Goal: Task Accomplishment & Management: Manage account settings

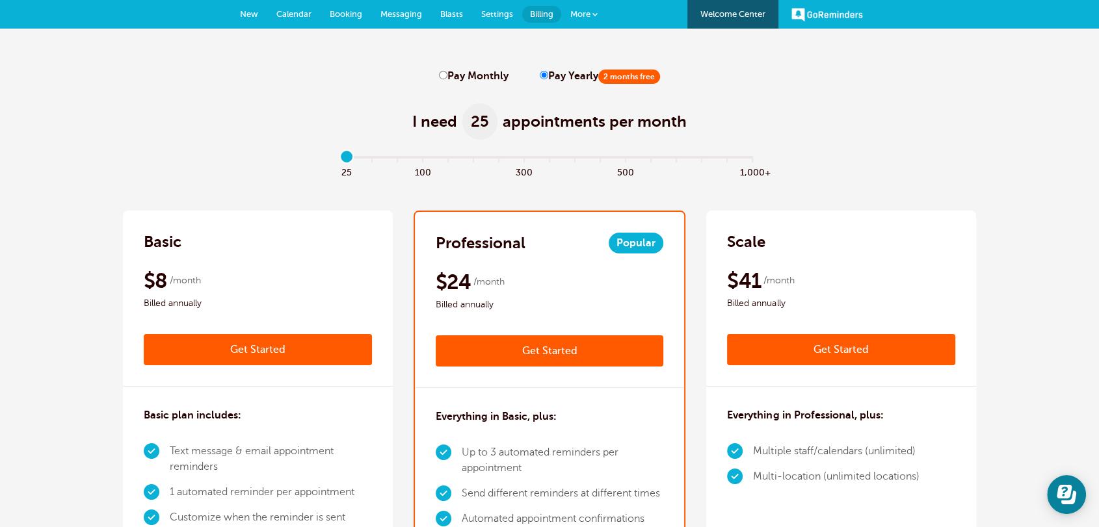
click at [510, 10] on span "Settings" at bounding box center [497, 14] width 32 height 10
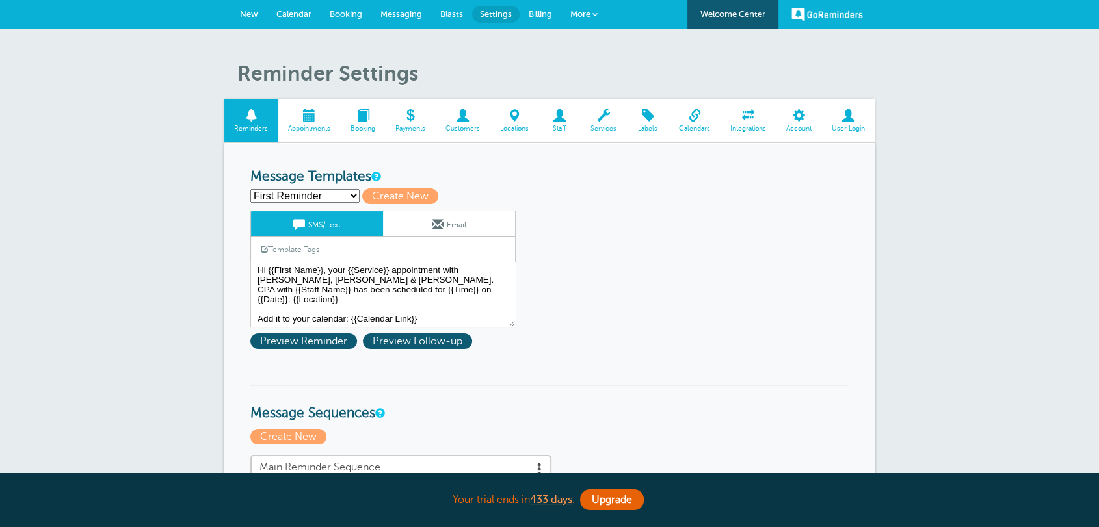
click at [738, 121] on span at bounding box center [749, 115] width 56 height 12
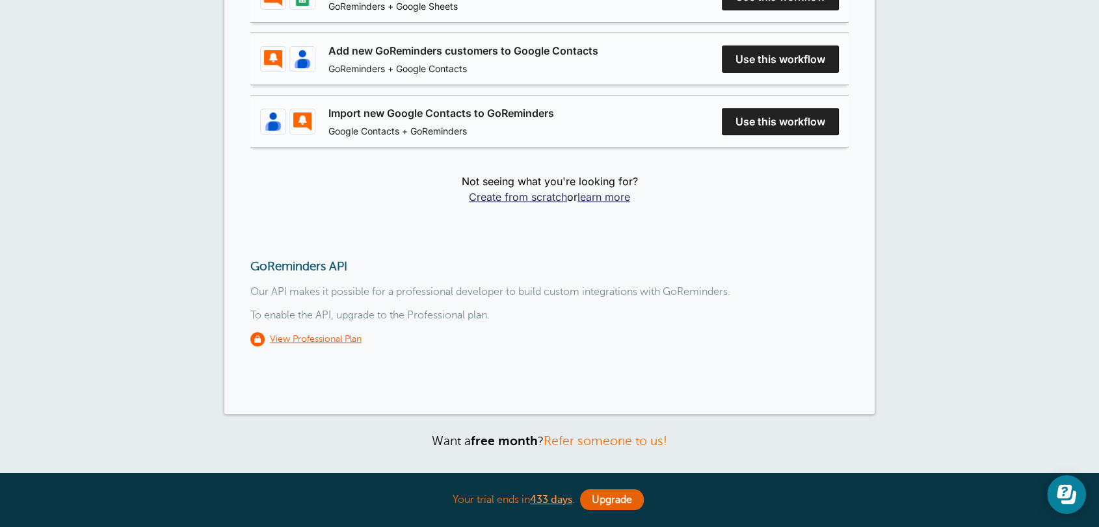
scroll to position [670, 0]
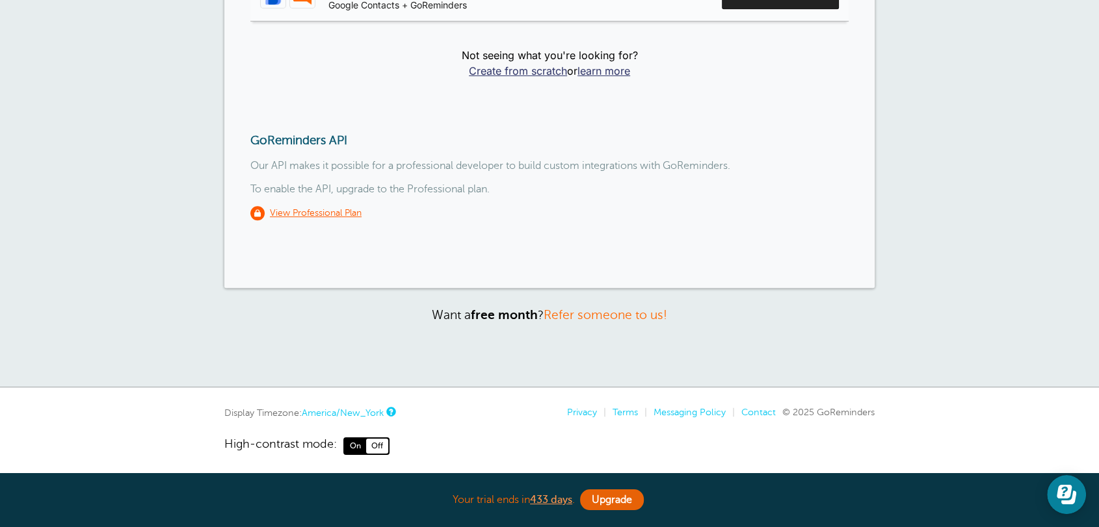
drag, startPoint x: 358, startPoint y: 132, endPoint x: 223, endPoint y: 128, distance: 134.7
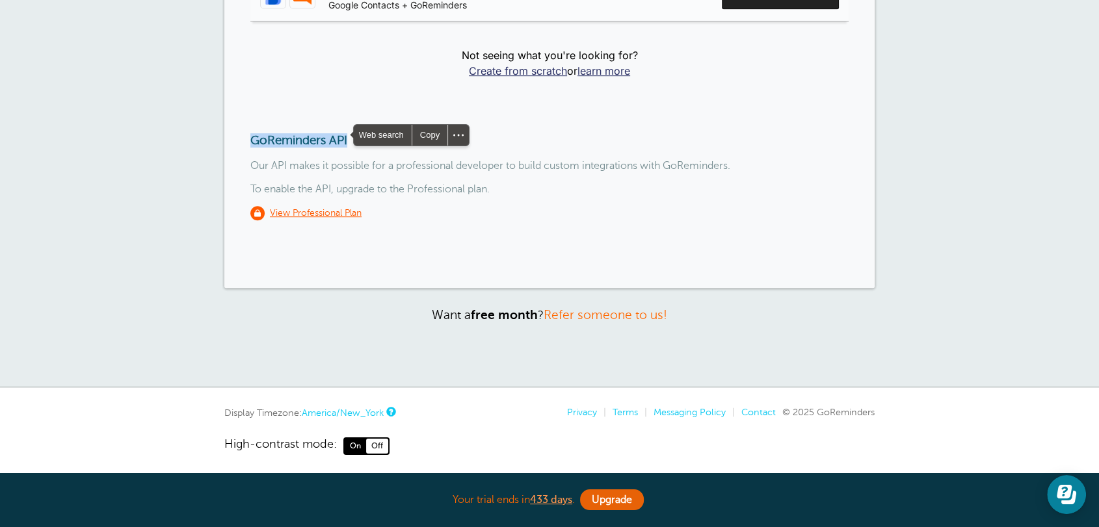
copy h3 "GoReminders API"
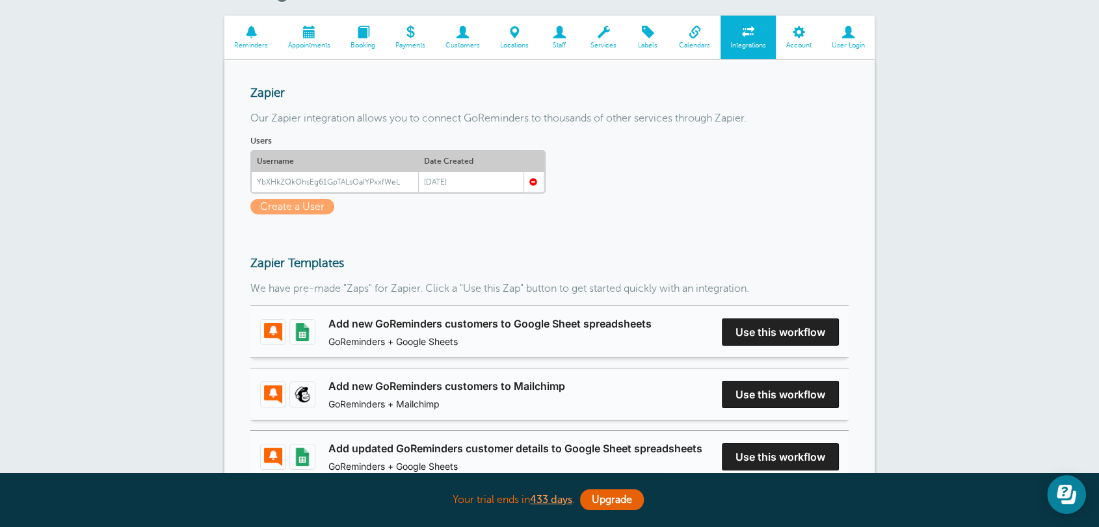
scroll to position [0, 0]
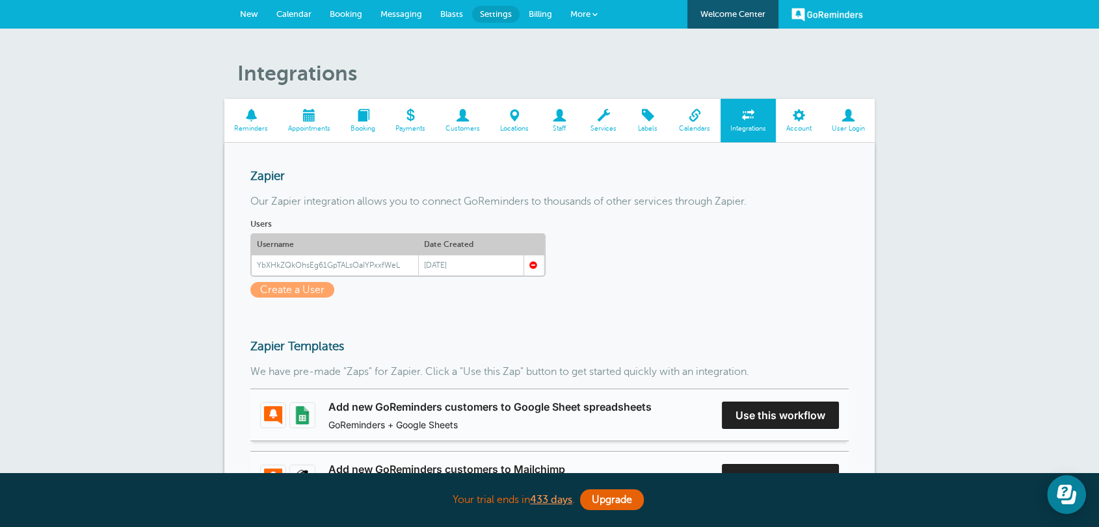
click at [804, 118] on span at bounding box center [799, 115] width 46 height 12
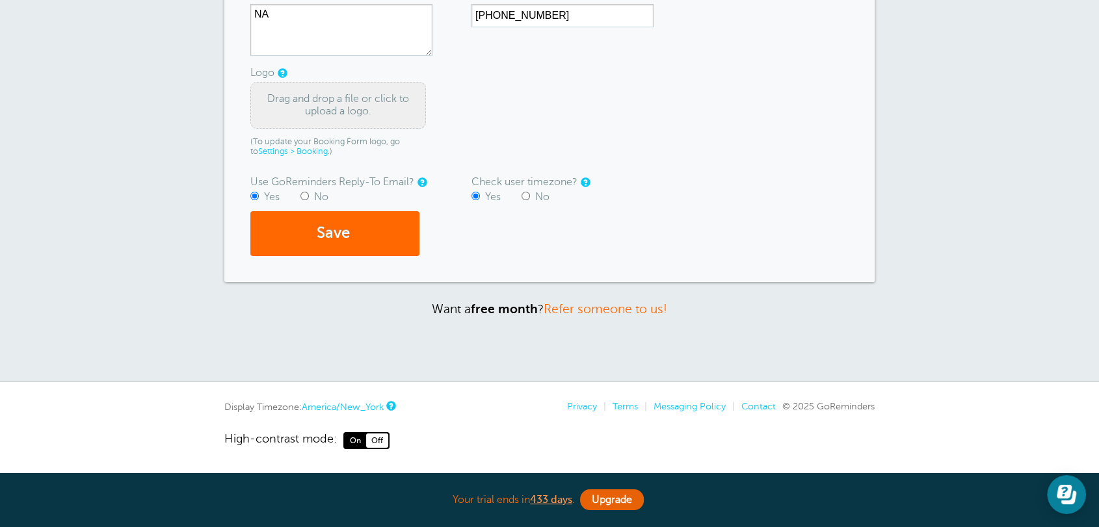
click at [750, 319] on div "Account Settings Reminders Appointments Booking Payments Customers Locations St…" at bounding box center [549, 58] width 1099 height 648
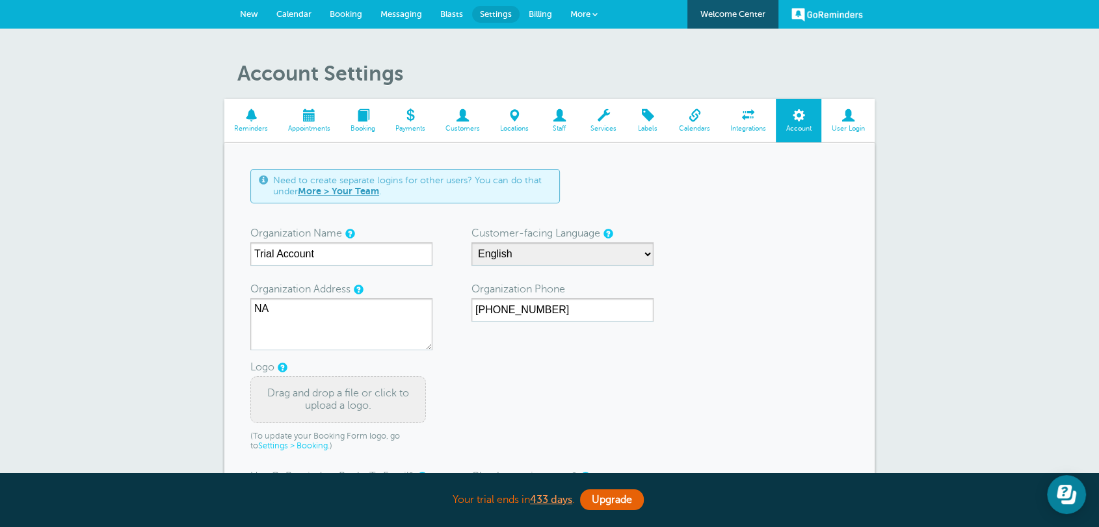
click at [549, 7] on link "Billing" at bounding box center [541, 14] width 42 height 29
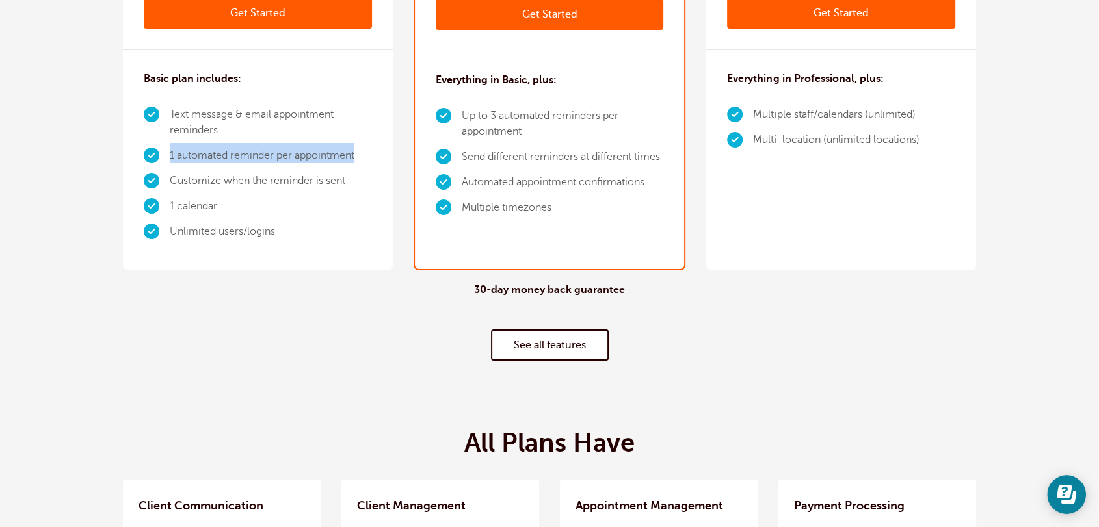
drag, startPoint x: 370, startPoint y: 154, endPoint x: 170, endPoint y: 154, distance: 199.7
click at [170, 154] on li "1 automated reminder per appointment" at bounding box center [271, 155] width 202 height 25
copy li "1 automated reminder per appointment"
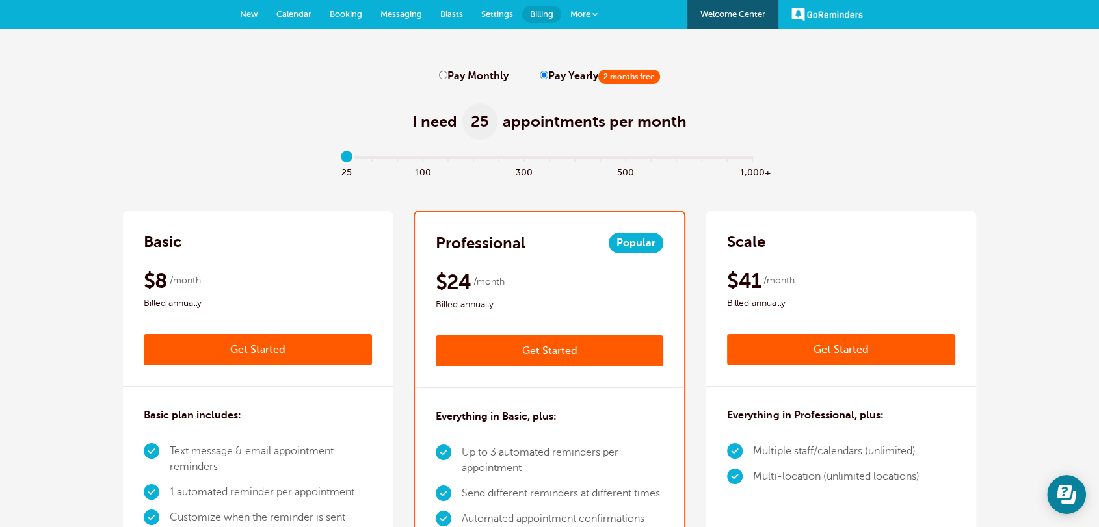
click at [351, 106] on div "I need 25 appointments per month" at bounding box center [549, 115] width 853 height 64
drag, startPoint x: 349, startPoint y: 157, endPoint x: 462, endPoint y: 163, distance: 113.3
type input "5"
click at [464, 161] on input "range" at bounding box center [549, 160] width 421 height 3
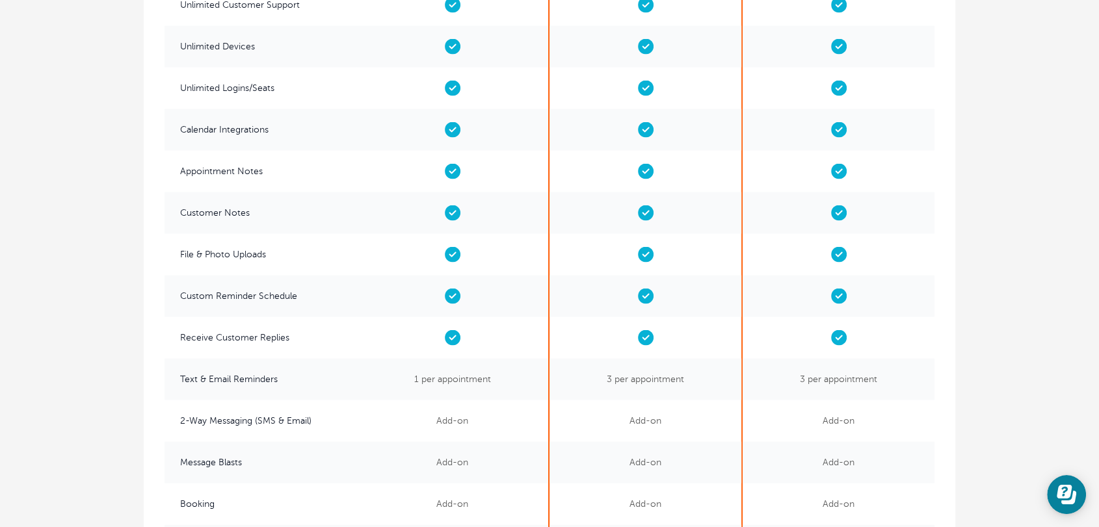
scroll to position [2698, 0]
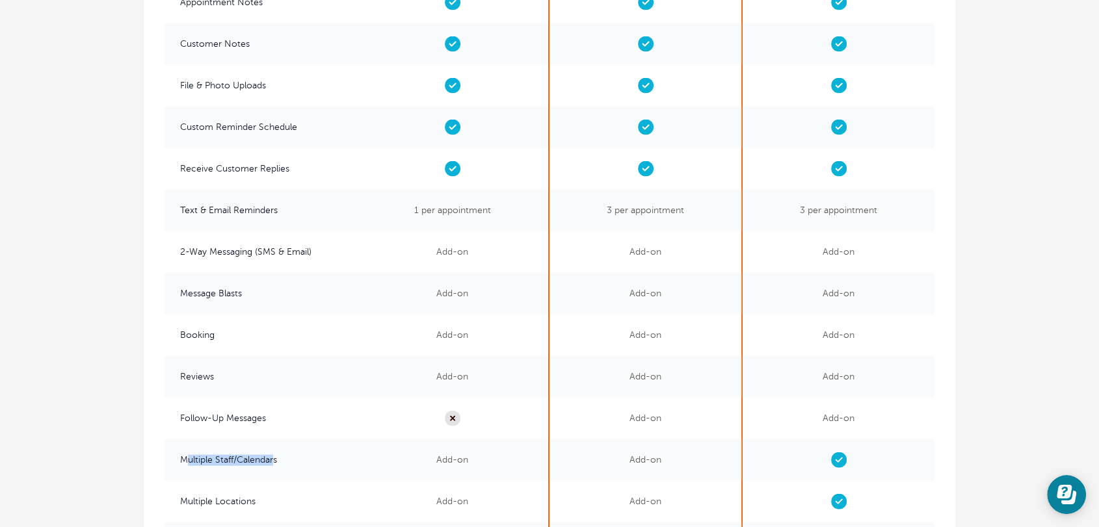
drag, startPoint x: 276, startPoint y: 465, endPoint x: 185, endPoint y: 465, distance: 90.4
click at [185, 465] on span "Multiple Staff/Calendars" at bounding box center [261, 461] width 192 height 42
click at [188, 462] on span "Multiple Staff/Calendars" at bounding box center [261, 461] width 192 height 42
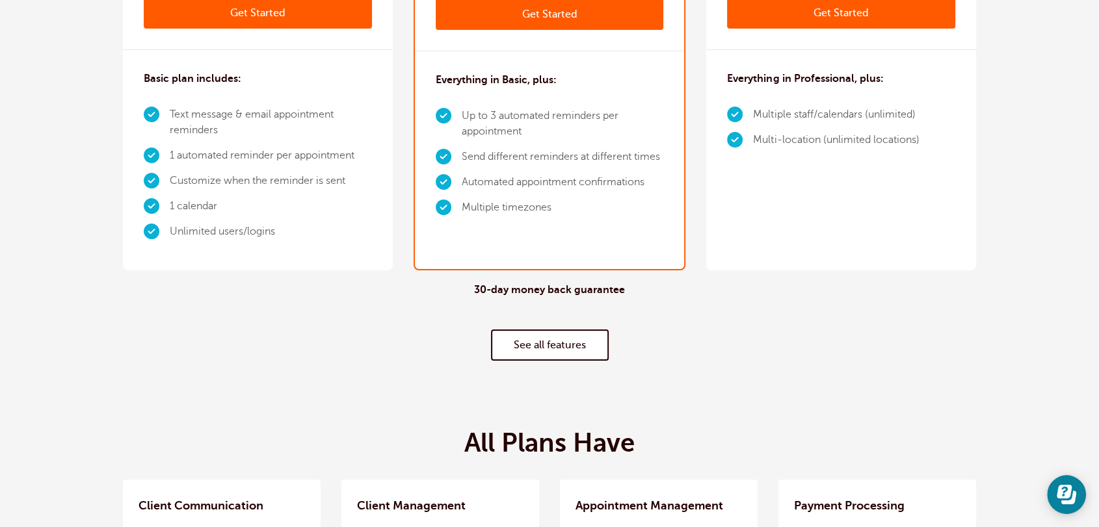
scroll to position [0, 0]
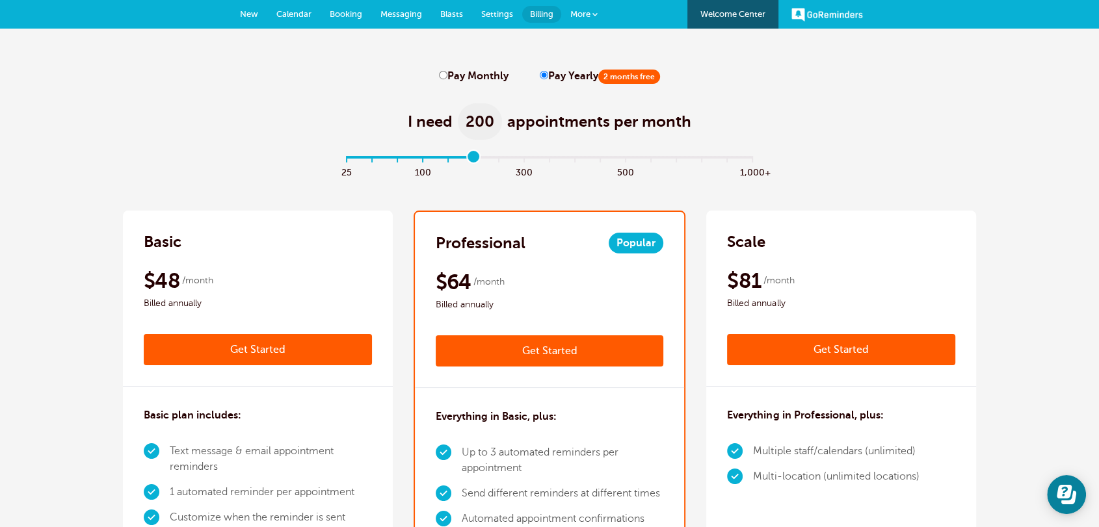
click at [508, 17] on span "Settings" at bounding box center [497, 14] width 32 height 10
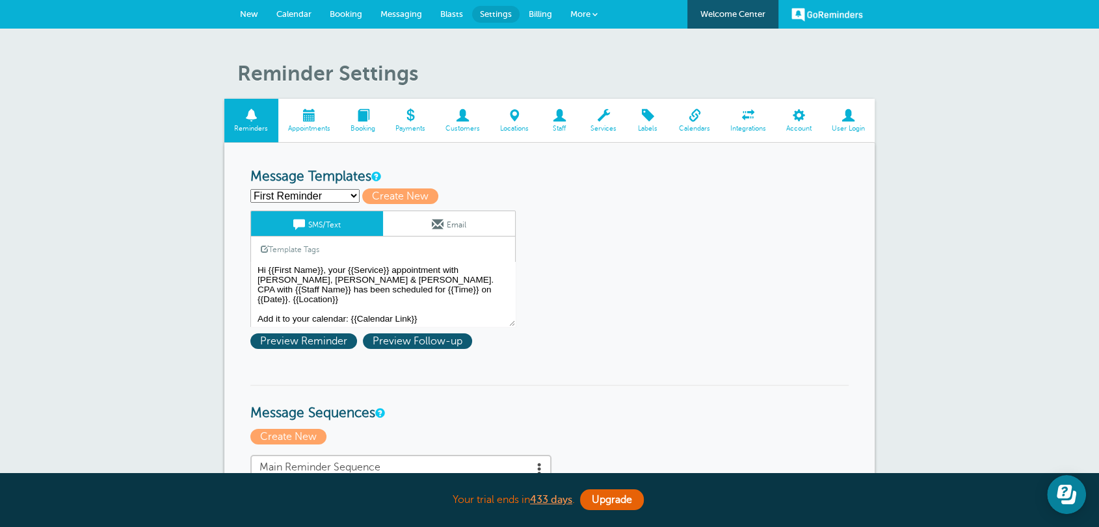
click at [764, 129] on span "Integrations" at bounding box center [748, 129] width 43 height 8
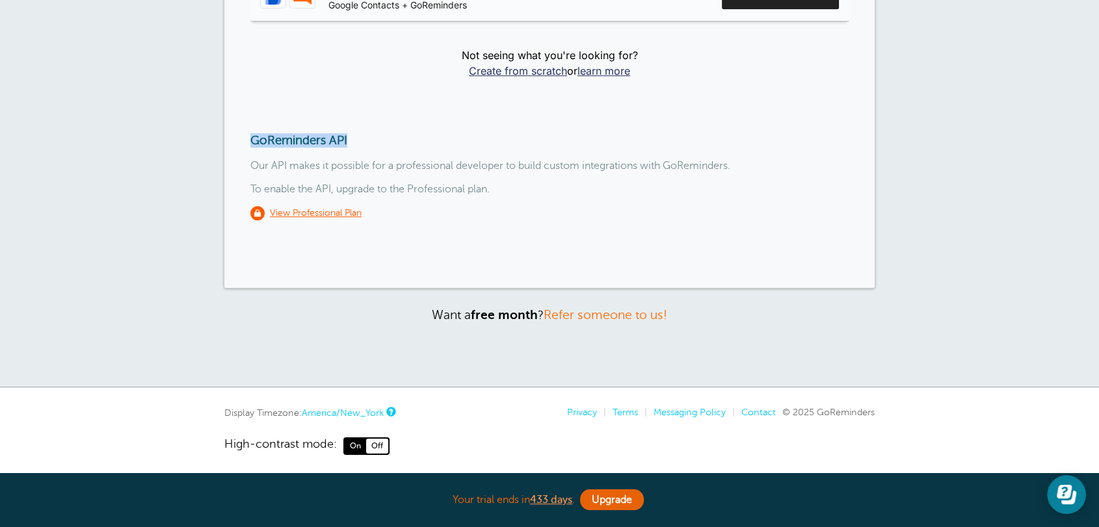
drag, startPoint x: 362, startPoint y: 131, endPoint x: 689, endPoint y: 267, distance: 353.9
copy h3 "GoReminders API"
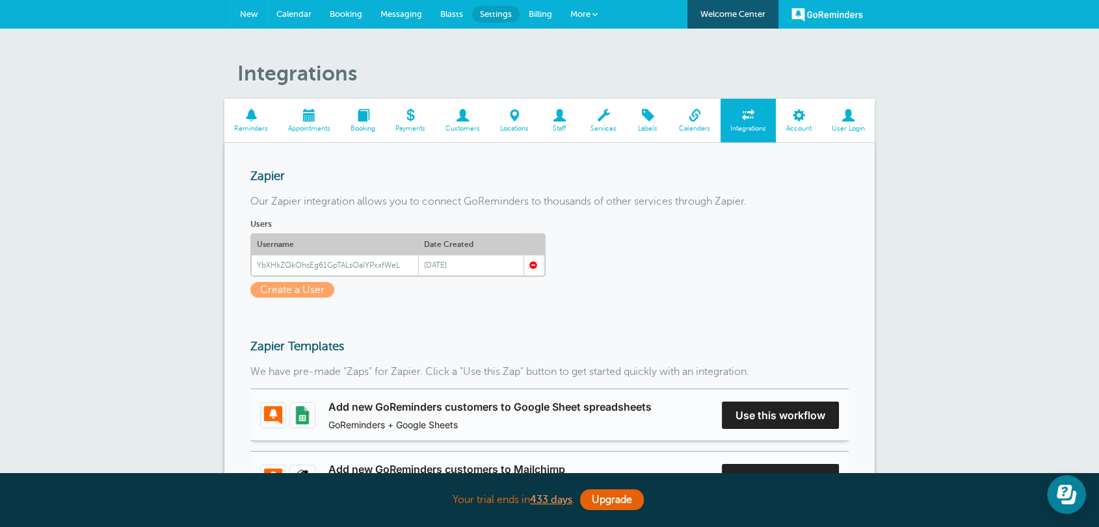
drag, startPoint x: 259, startPoint y: 12, endPoint x: 291, endPoint y: 14, distance: 32.6
click at [259, 12] on link "New" at bounding box center [249, 14] width 36 height 29
